Goal: Information Seeking & Learning: Understand process/instructions

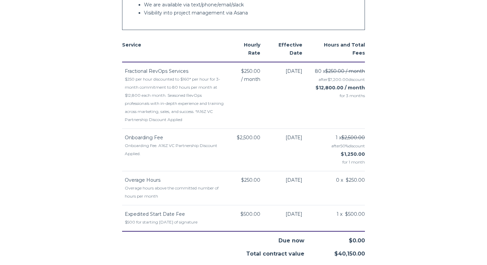
scroll to position [685, 0]
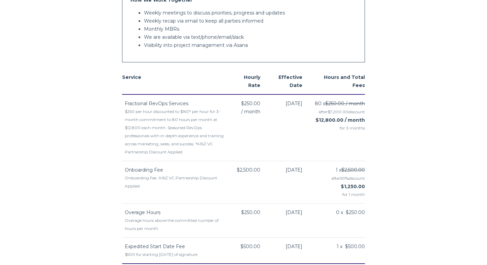
drag, startPoint x: 300, startPoint y: 111, endPoint x: 294, endPoint y: 216, distance: 104.9
click at [294, 216] on tbody "Fractional RevOps Services $250 per hour discounted to $160* per hour for 3-mon…" at bounding box center [243, 178] width 243 height 169
click at [294, 216] on td "[DATE]" at bounding box center [290, 220] width 42 height 34
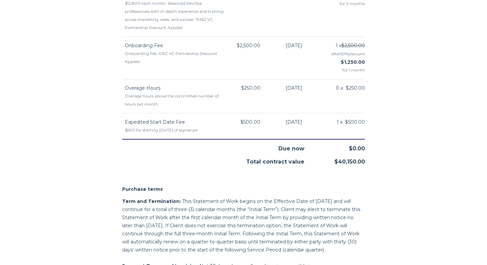
scroll to position [859, 0]
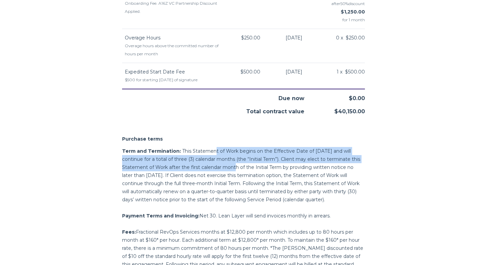
drag, startPoint x: 212, startPoint y: 141, endPoint x: 217, endPoint y: 158, distance: 17.8
click at [217, 158] on p "Term and Termination: This Statement of Work begins on the Effective Date of [D…" at bounding box center [243, 175] width 243 height 57
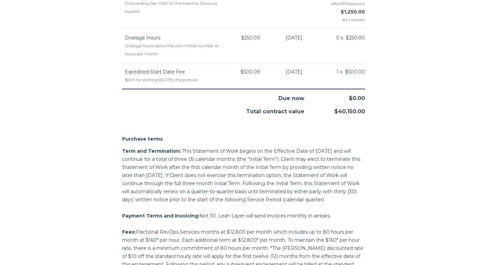
click at [160, 167] on p "Term and Termination: This Statement of Work begins on the Effective Date of [D…" at bounding box center [243, 175] width 243 height 57
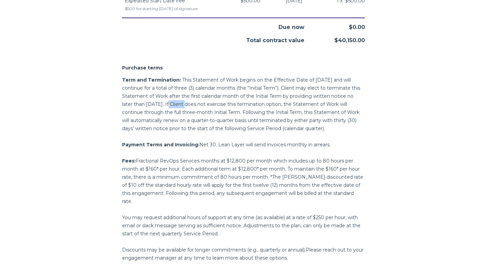
scroll to position [930, 0]
click at [193, 87] on p "Term and Termination: This Statement of Work begins on the Effective Date of [D…" at bounding box center [243, 104] width 243 height 57
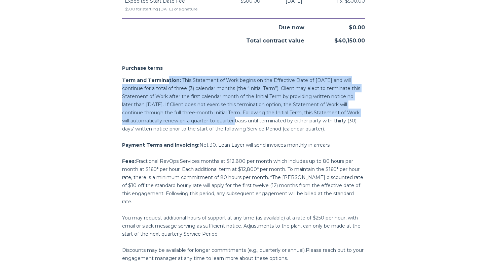
drag, startPoint x: 168, startPoint y: 75, endPoint x: 202, endPoint y: 115, distance: 52.5
click at [202, 115] on p "Term and Termination: This Statement of Work begins on the Effective Date of [D…" at bounding box center [243, 104] width 243 height 57
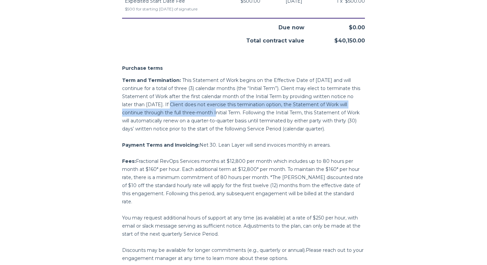
drag, startPoint x: 148, startPoint y: 99, endPoint x: 178, endPoint y: 101, distance: 29.7
click at [178, 101] on p "Term and Termination: This Statement of Work begins on the Effective Date of [D…" at bounding box center [243, 104] width 243 height 57
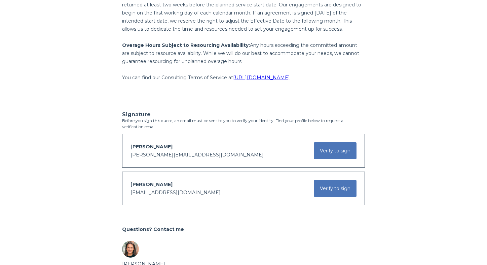
scroll to position [1255, 0]
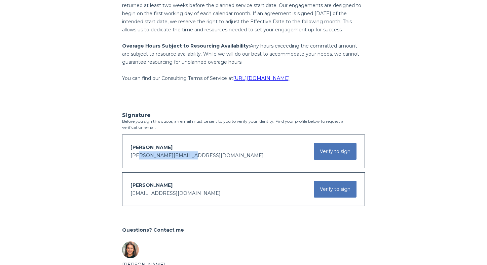
drag, startPoint x: 139, startPoint y: 143, endPoint x: 151, endPoint y: 155, distance: 16.7
click at [151, 155] on div "[PERSON_NAME] [PERSON_NAME][EMAIL_ADDRESS][DOMAIN_NAME] Verify to sign You have…" at bounding box center [243, 151] width 243 height 34
click at [144, 144] on span "[PERSON_NAME]" at bounding box center [152, 147] width 42 height 6
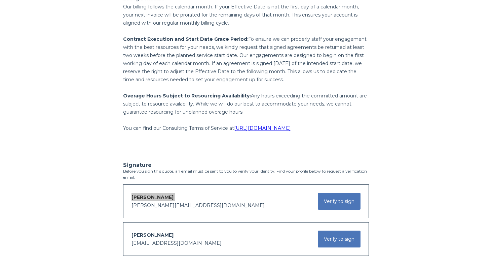
scroll to position [1040, 0]
